Goal: Transaction & Acquisition: Purchase product/service

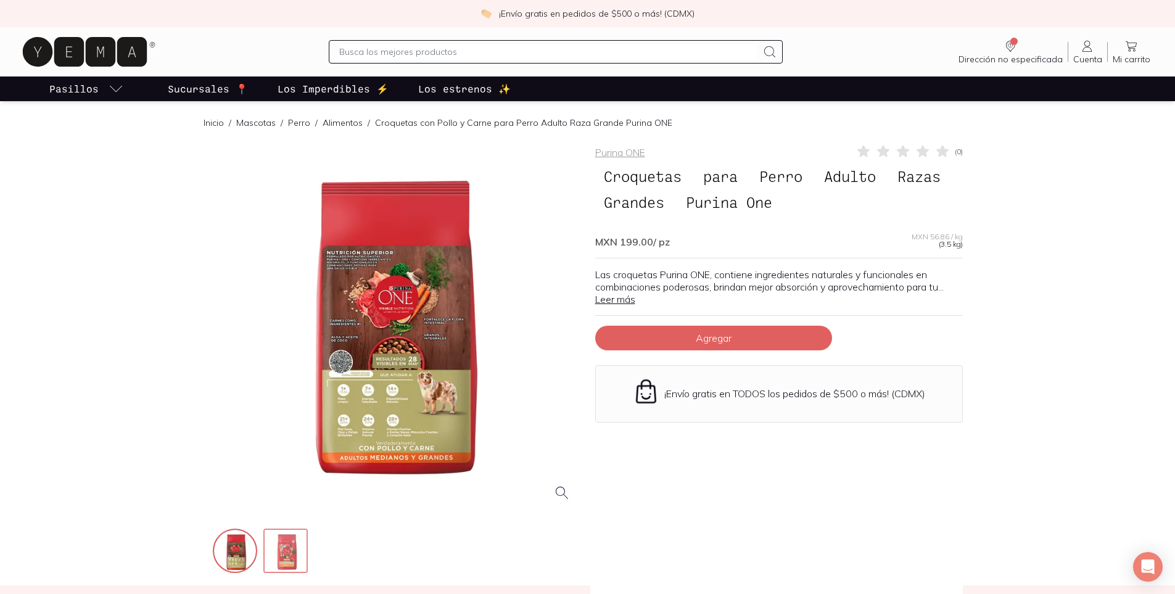
click at [291, 401] on img at bounding box center [287, 552] width 44 height 44
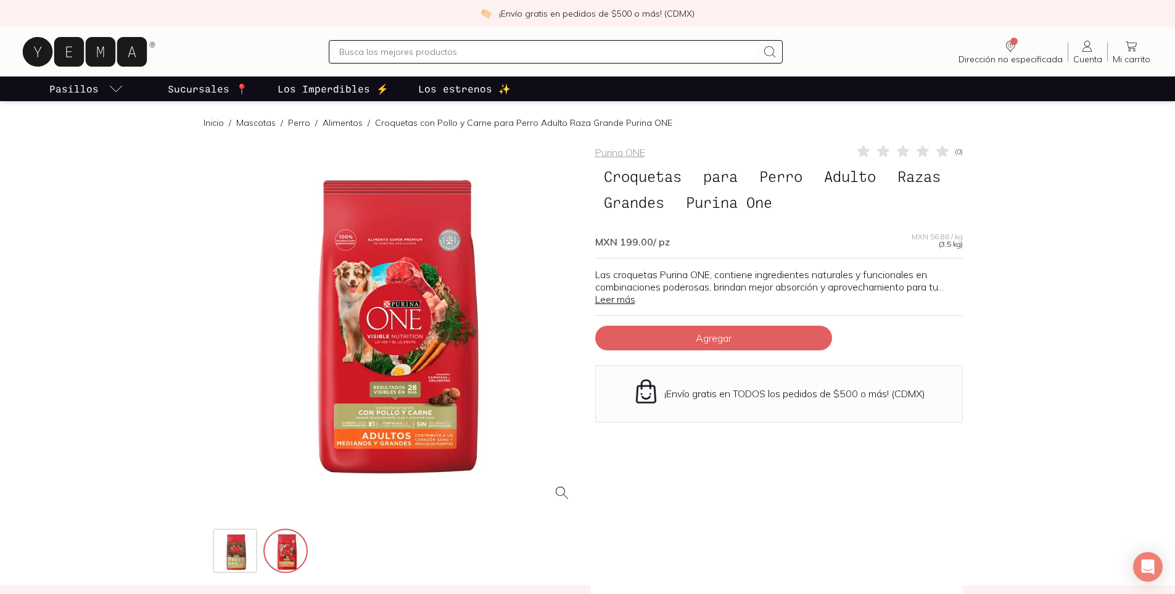
click at [424, 303] on div at bounding box center [397, 328] width 368 height 368
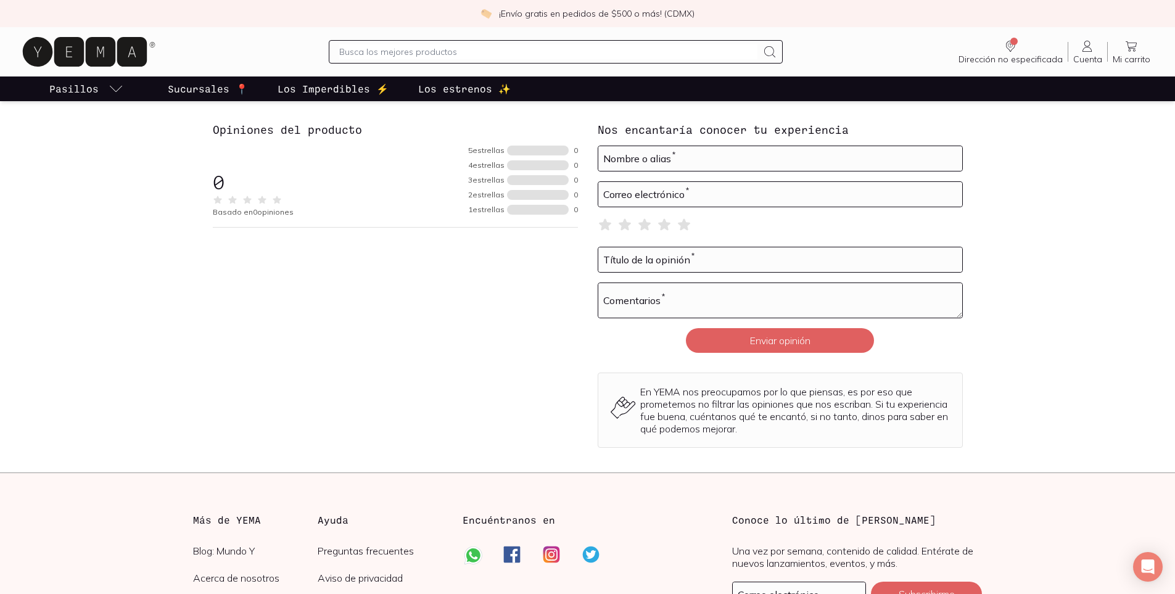
scroll to position [1230, 0]
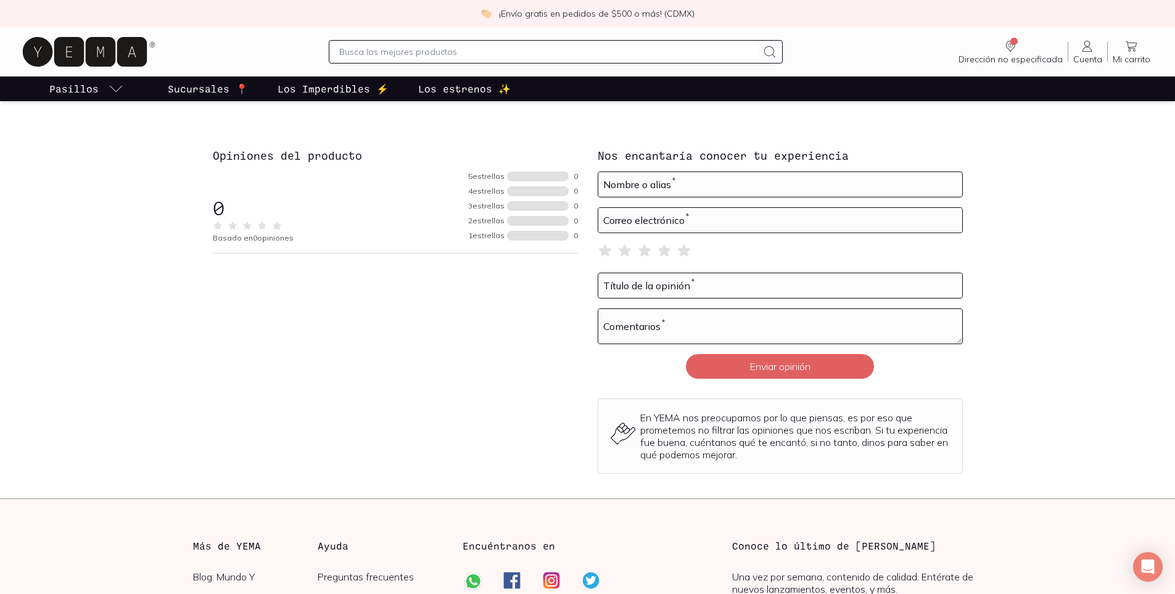
click at [190, 94] on p "Sucursales 📍" at bounding box center [208, 88] width 80 height 15
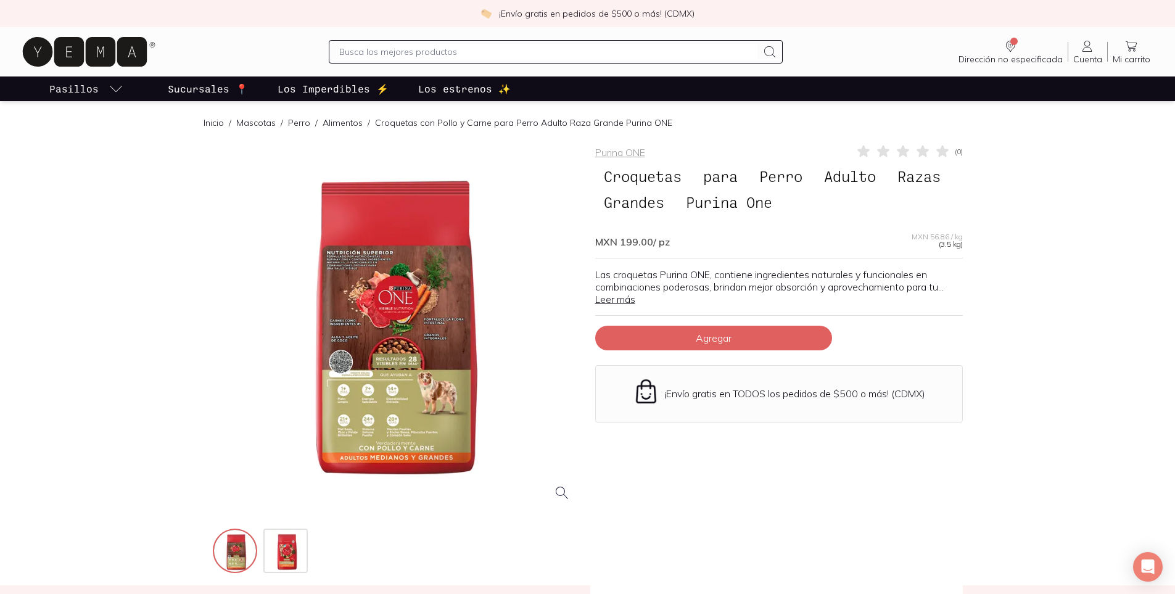
click at [622, 304] on link "Leer más" at bounding box center [615, 299] width 40 height 12
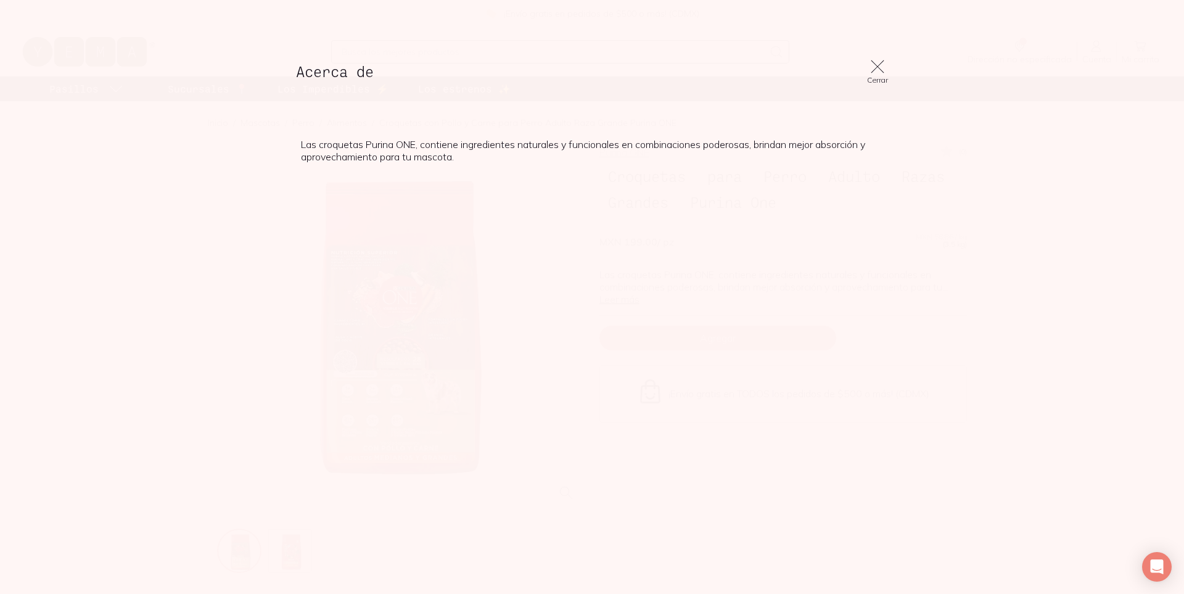
click at [833, 69] on icon at bounding box center [877, 66] width 17 height 17
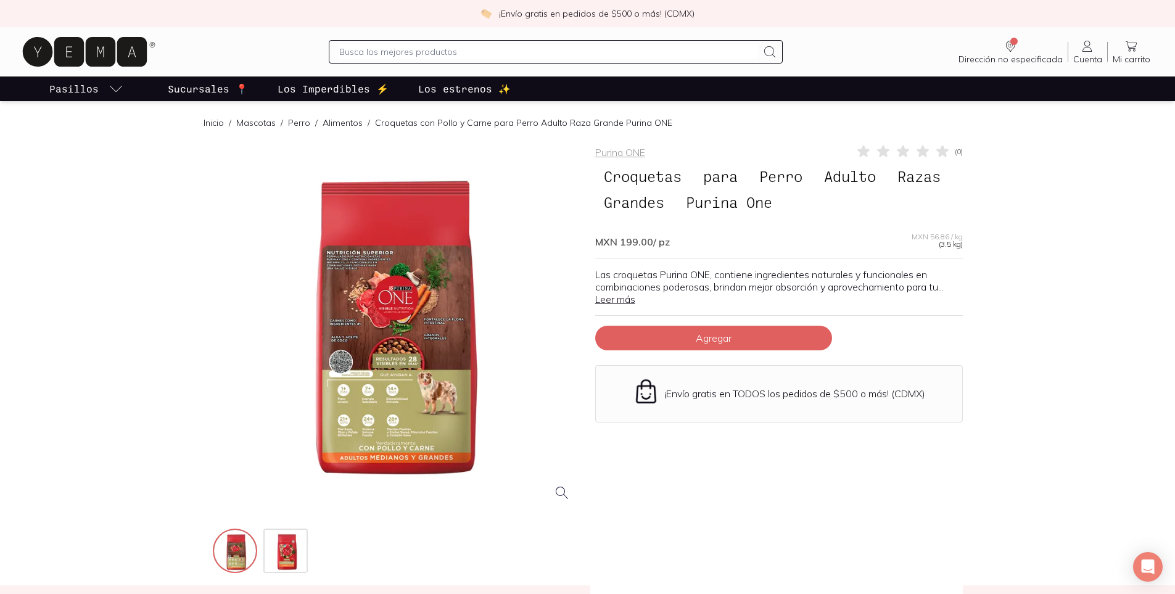
click at [411, 50] on input "text" at bounding box center [548, 51] width 418 height 15
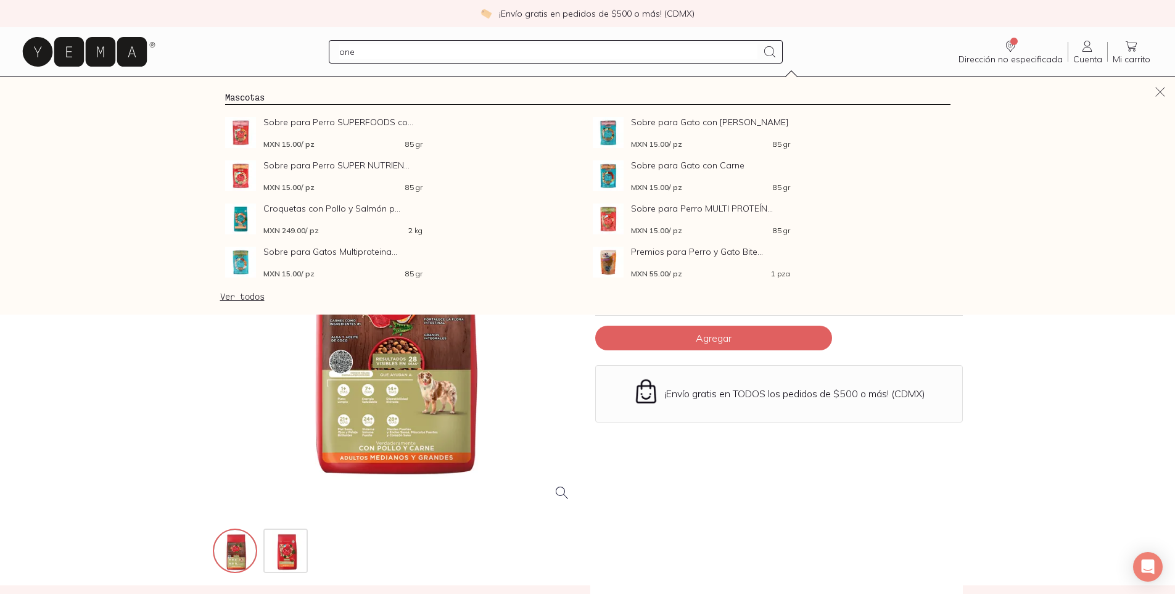
type input "one"
click at [261, 401] on div at bounding box center [397, 328] width 368 height 368
click at [833, 401] on div "Purina ONE ( 0 ) Croquetas para Perro Adulto Razas Grandes Purina One MXN 199.0…" at bounding box center [779, 360] width 368 height 432
click at [721, 401] on div "Purina ONE ( 0 ) Croquetas para Perro Adulto Razas Grandes Purina One MXN 199.0…" at bounding box center [779, 360] width 368 height 432
click at [833, 89] on icon at bounding box center [1160, 92] width 14 height 14
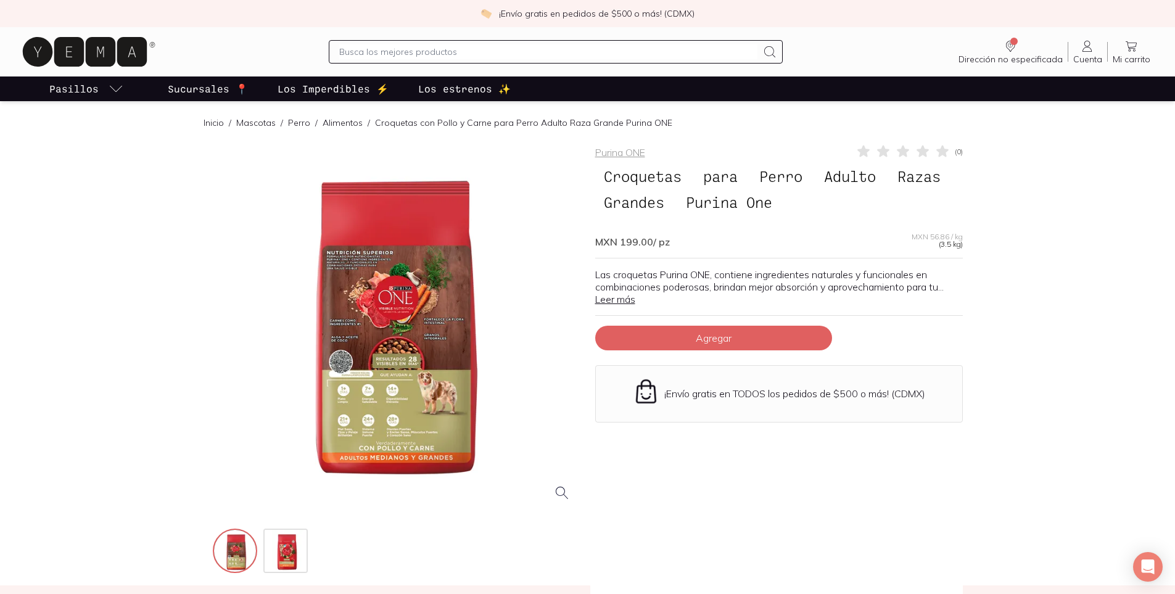
click at [450, 49] on input "text" at bounding box center [548, 51] width 418 height 15
type input "c"
type input "purina one"
click at [698, 340] on span "Agregar" at bounding box center [714, 338] width 36 height 12
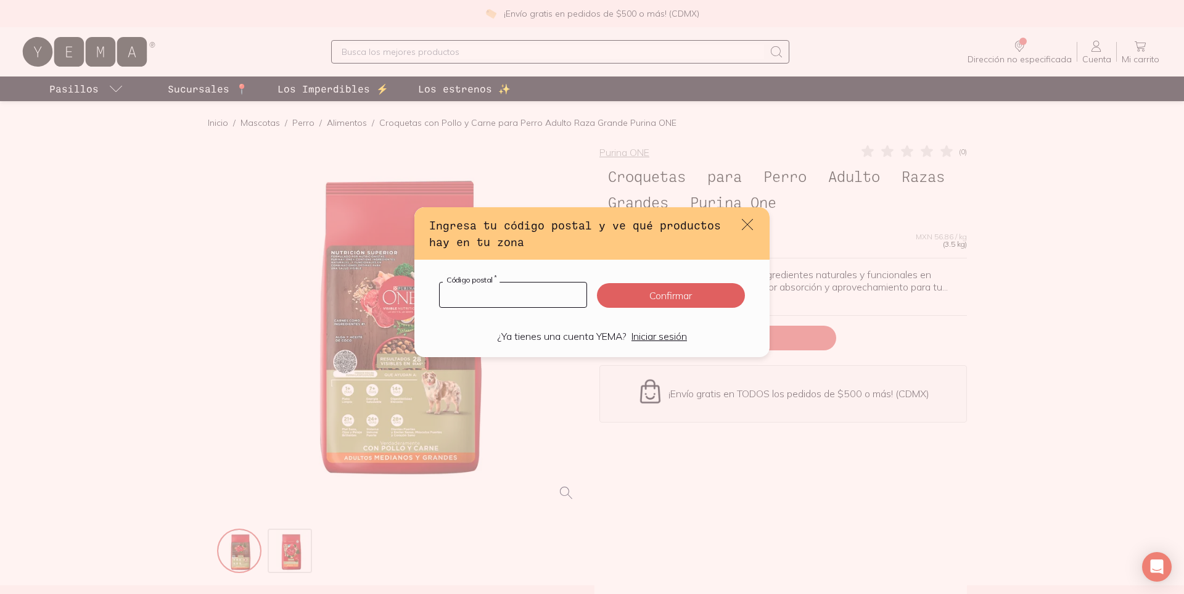
click at [513, 301] on input "default" at bounding box center [513, 294] width 147 height 25
type input "83170"
click at [684, 289] on button "Confirmar" at bounding box center [671, 295] width 148 height 25
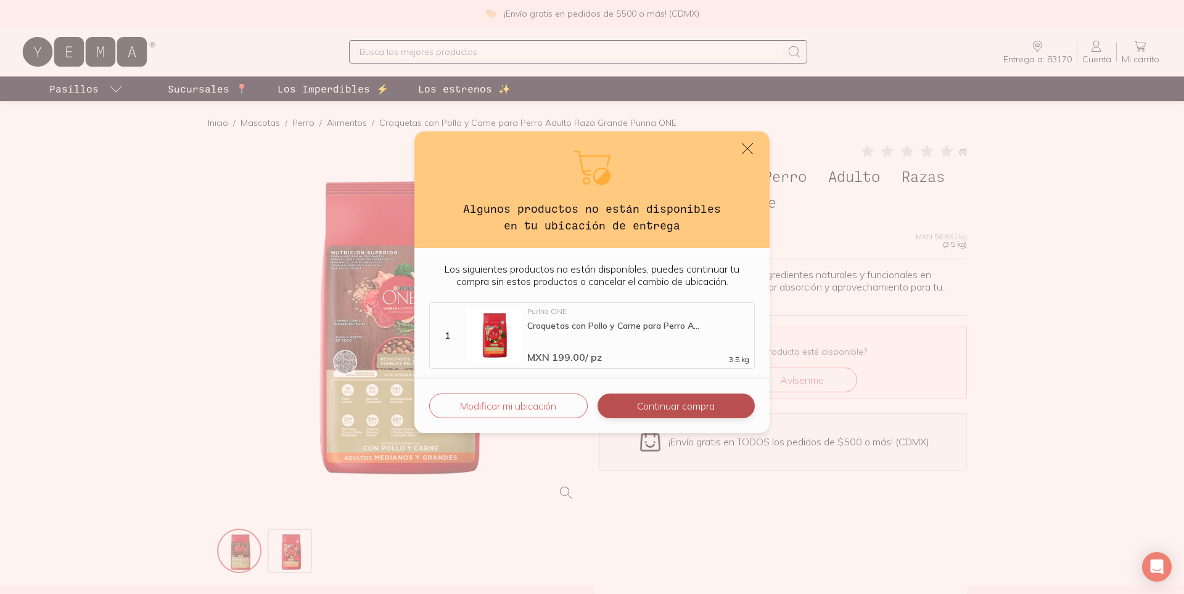
click at [685, 400] on button "Continuar compra" at bounding box center [676, 405] width 157 height 25
